Goal: Task Accomplishment & Management: Manage account settings

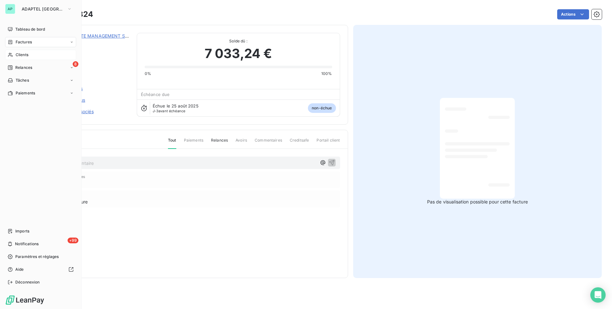
click at [14, 57] on div "Clients" at bounding box center [40, 55] width 71 height 10
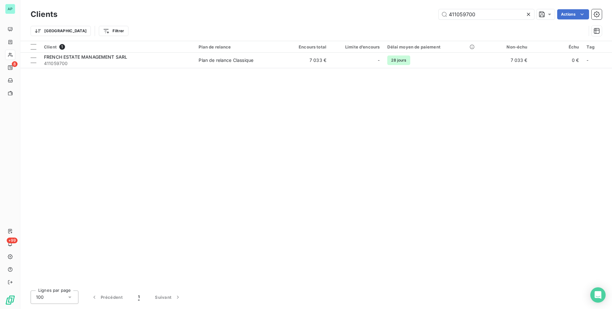
drag, startPoint x: 458, startPoint y: 21, endPoint x: 375, endPoint y: 26, distance: 83.6
click at [375, 26] on div "Clients 411059700 Actions Trier Filtrer" at bounding box center [316, 24] width 571 height 33
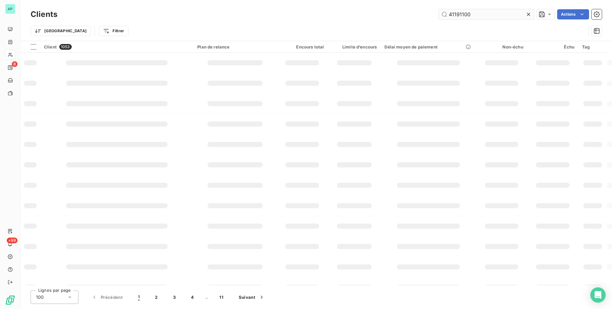
click at [479, 10] on input "41191100" at bounding box center [486, 14] width 96 height 10
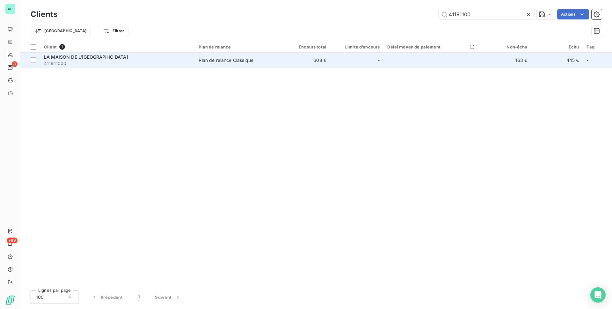
type input "41191100"
click at [265, 65] on td "Plan de relance Classique" at bounding box center [237, 60] width 84 height 15
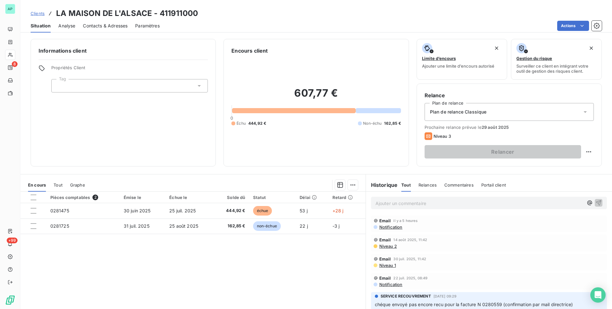
click at [34, 200] on th at bounding box center [33, 196] width 26 height 11
click at [33, 200] on div at bounding box center [34, 197] width 6 height 6
click at [349, 184] on html "AP 8 +99 Clients LA MAISON DE L'ALSACE - 411911000 Situation Analyse Contacts &…" at bounding box center [306, 154] width 612 height 309
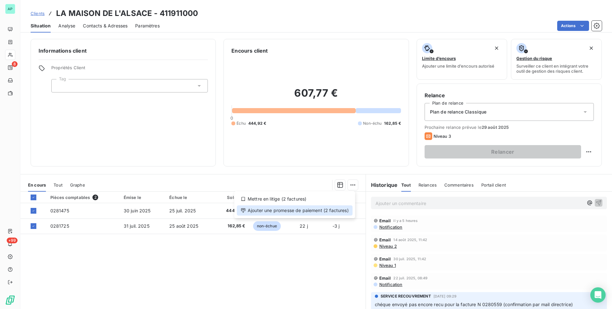
click at [340, 213] on div "Ajouter une promesse de paiement (2 factures)" at bounding box center [295, 210] width 116 height 10
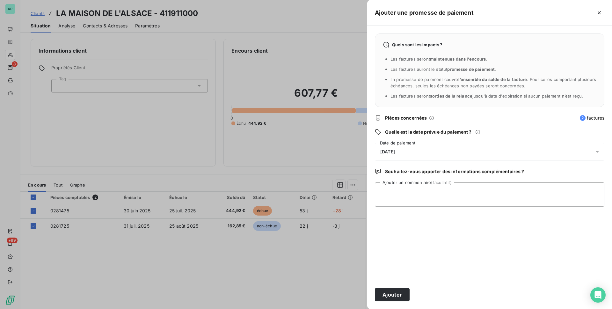
click at [395, 150] on span "[DATE]" at bounding box center [387, 151] width 15 height 5
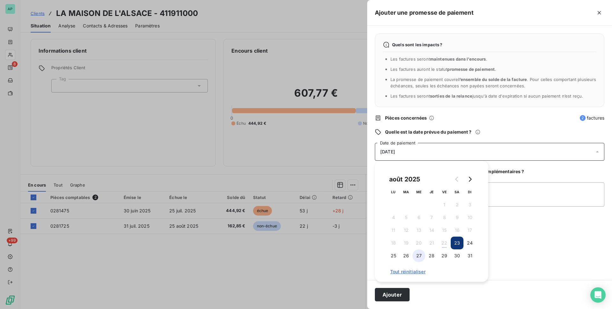
click at [419, 255] on button "27" at bounding box center [418, 255] width 13 height 13
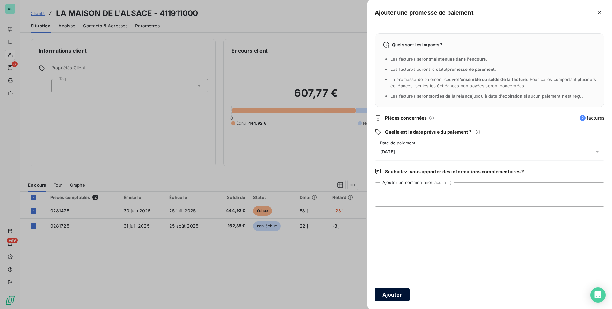
click at [400, 294] on button "Ajouter" at bounding box center [392, 294] width 35 height 13
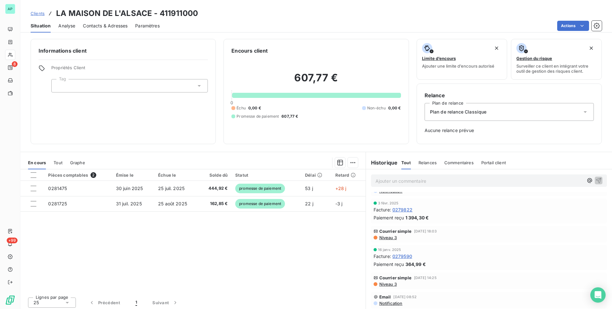
scroll to position [255, 0]
